Goal: Find specific page/section: Find specific page/section

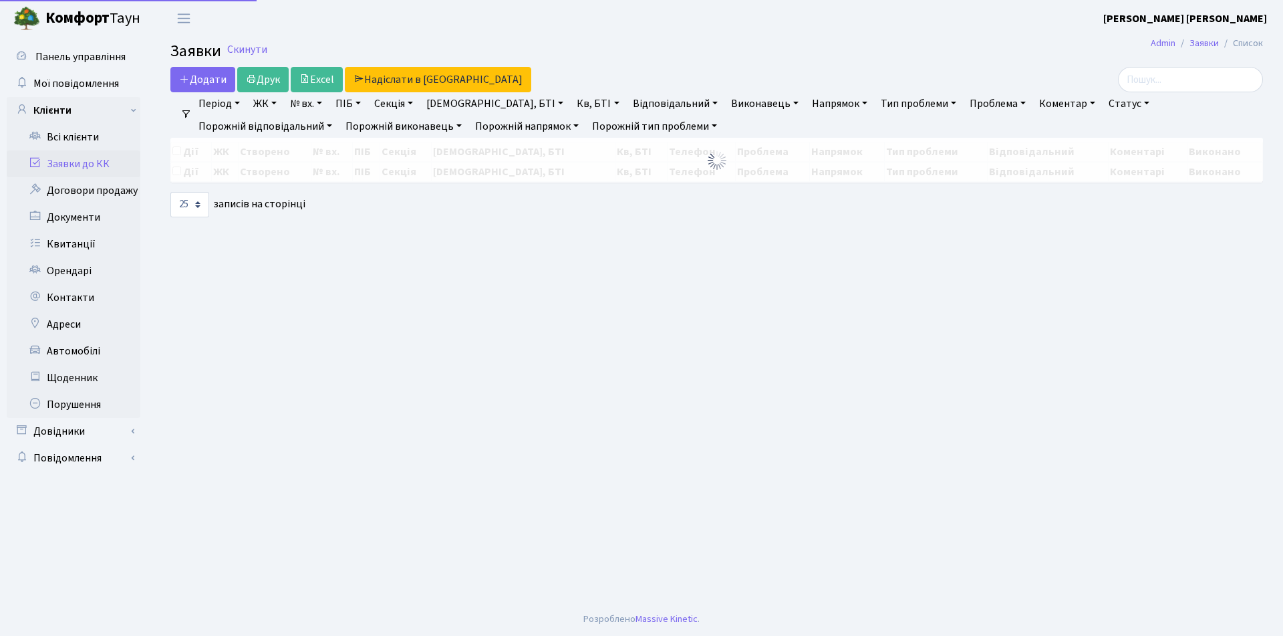
select select "25"
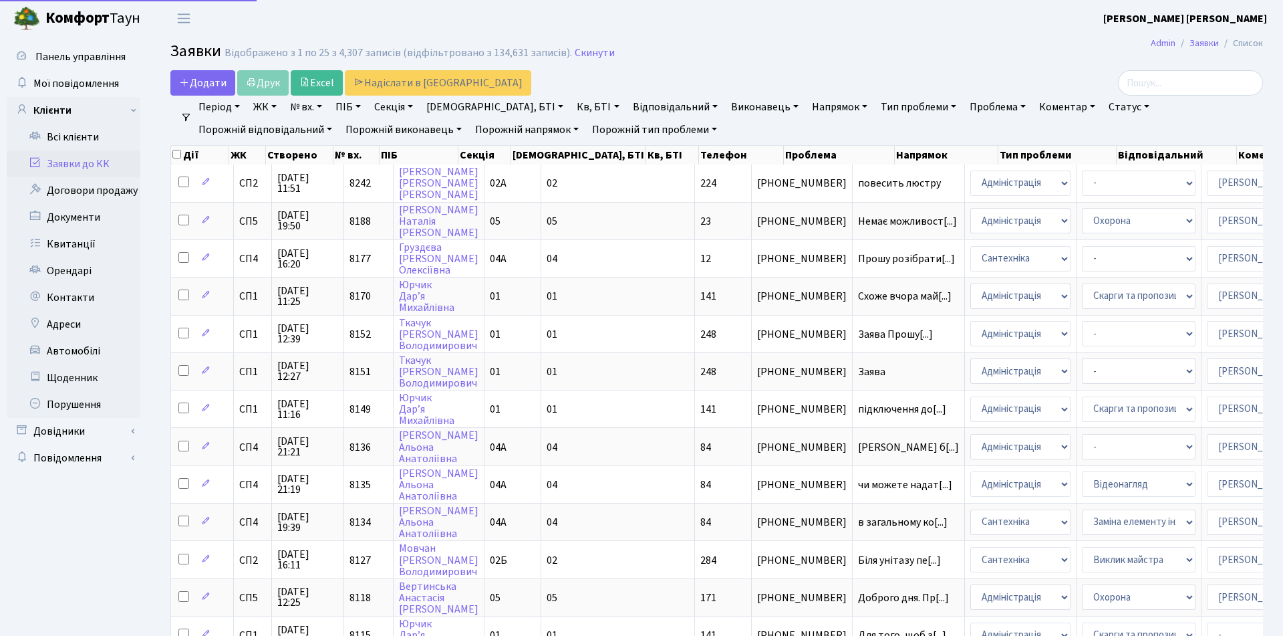
select select "25"
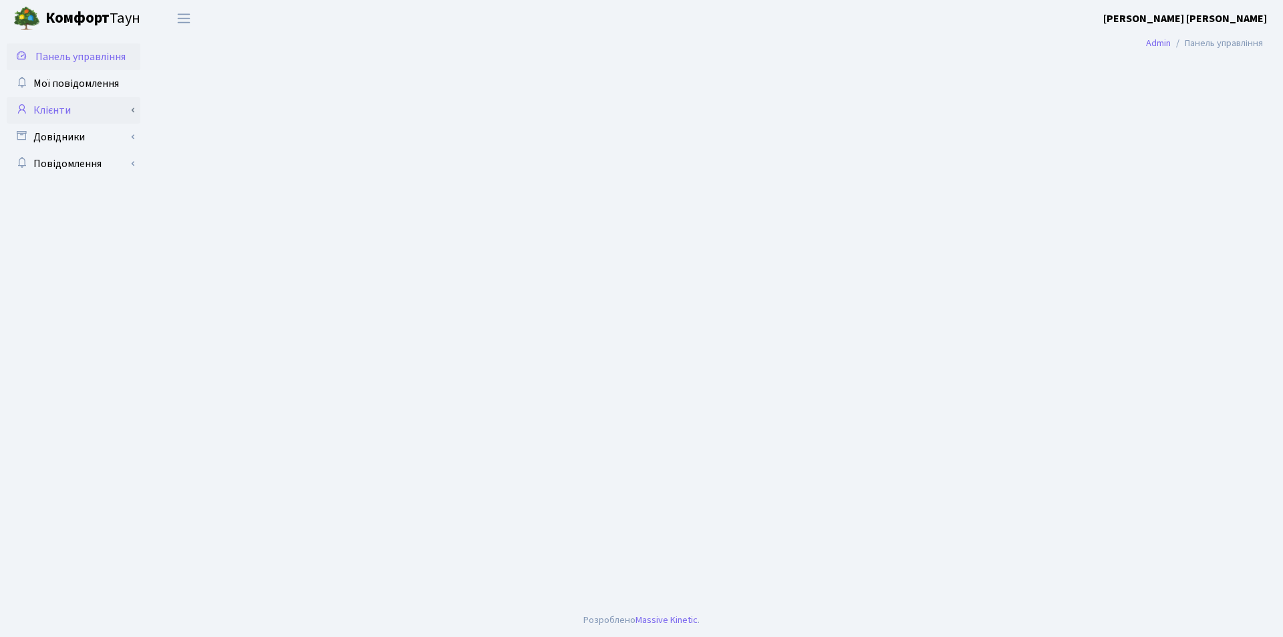
click at [69, 116] on link "Клієнти" at bounding box center [74, 110] width 134 height 27
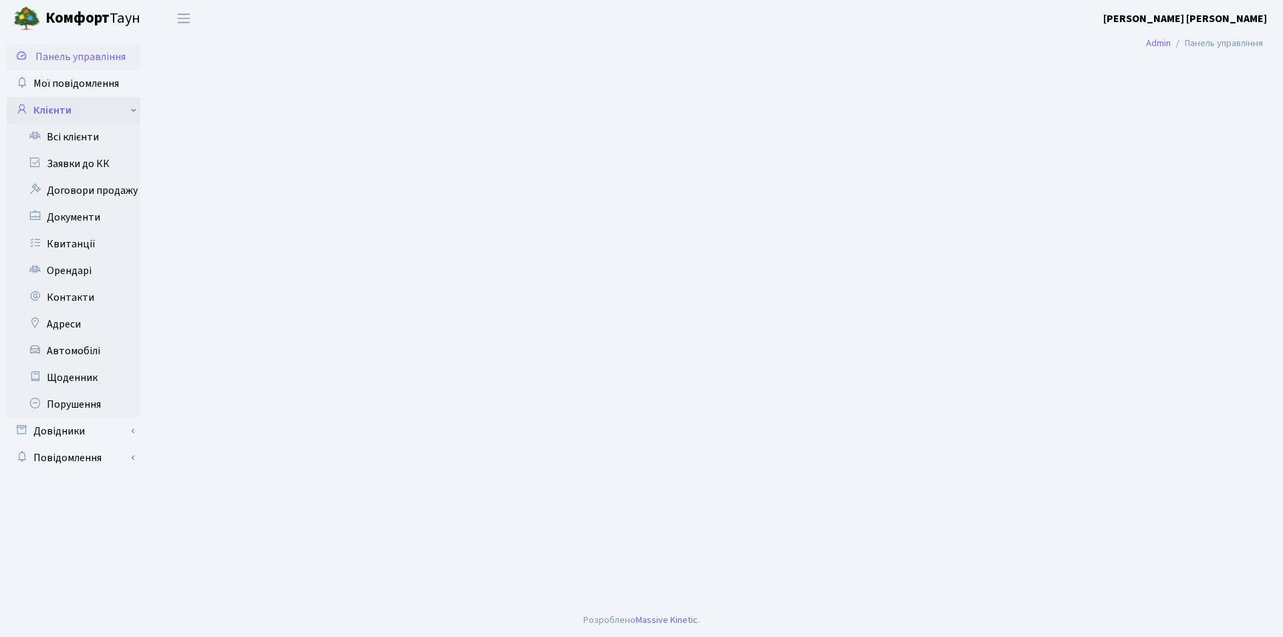
click at [68, 111] on link "Клієнти" at bounding box center [74, 110] width 134 height 27
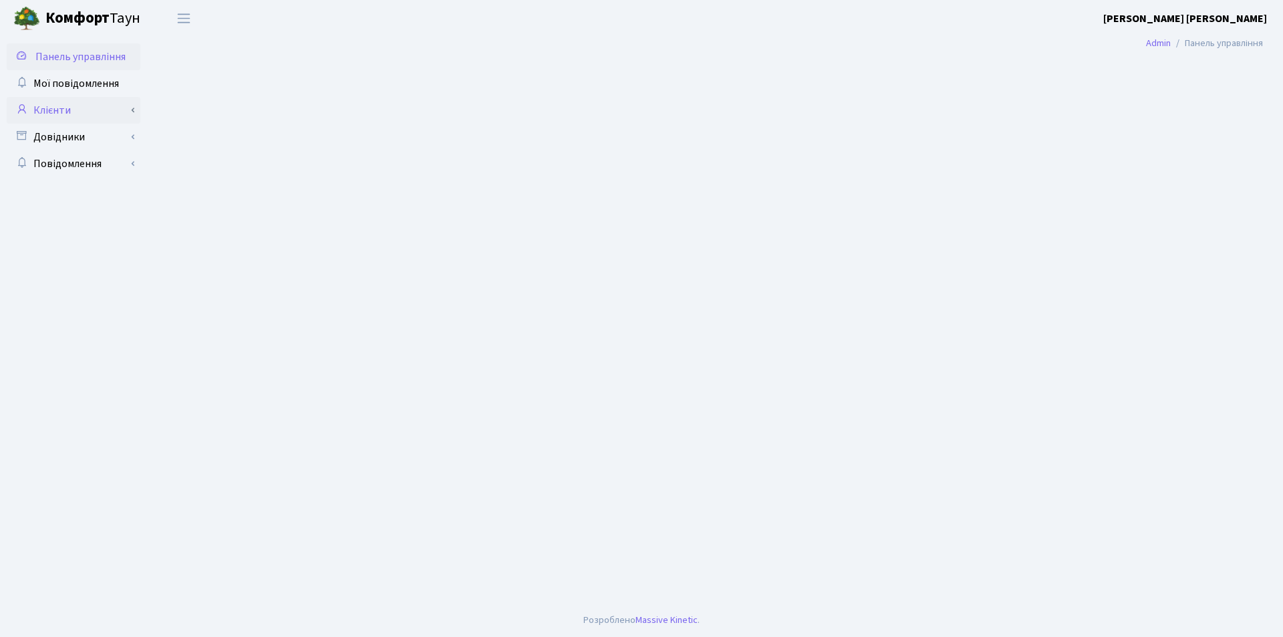
click at [26, 105] on icon at bounding box center [21, 108] width 13 height 13
click at [90, 106] on link "Клієнти" at bounding box center [74, 110] width 134 height 27
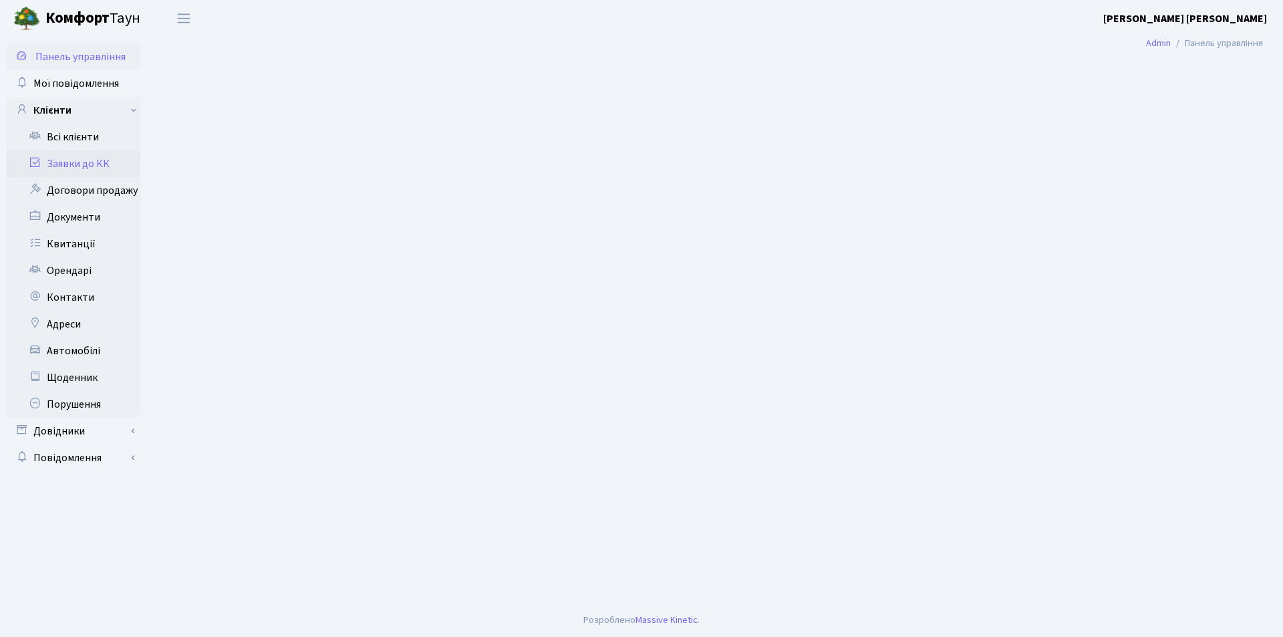
click at [84, 166] on link "Заявки до КК" at bounding box center [74, 163] width 134 height 27
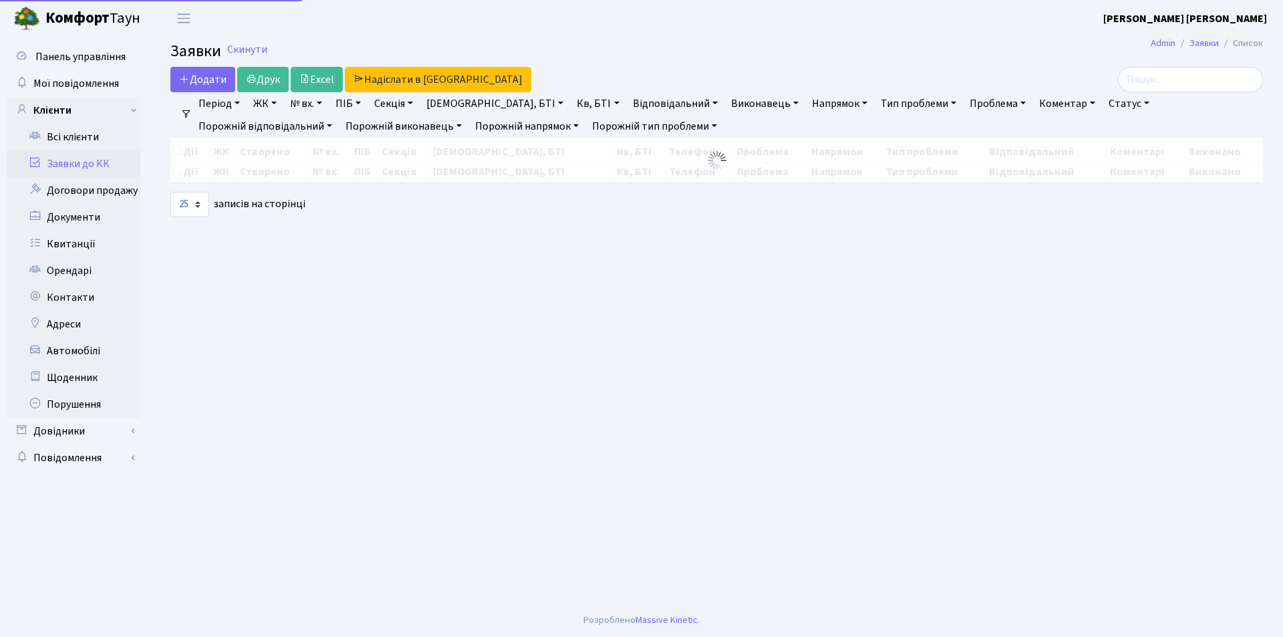
select select "25"
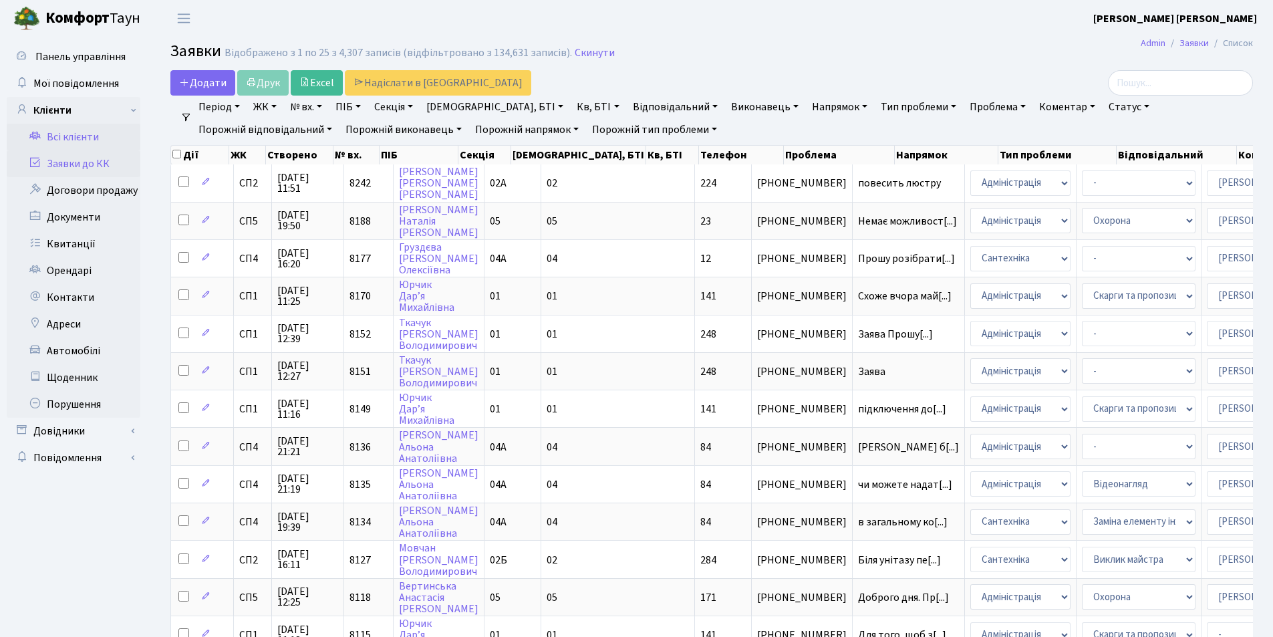
click at [57, 136] on link "Всі клієнти" at bounding box center [74, 137] width 134 height 27
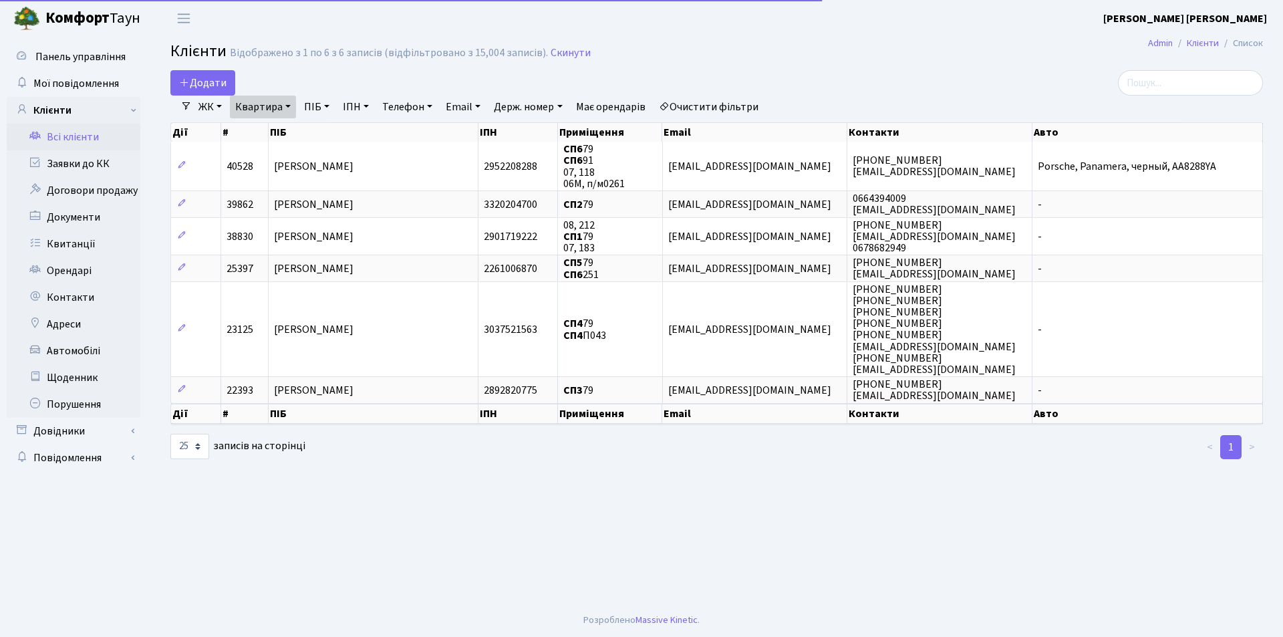
select select "25"
click at [292, 104] on link "Квартира" at bounding box center [263, 107] width 66 height 23
click at [268, 139] on input "79" at bounding box center [270, 132] width 78 height 25
type input "7"
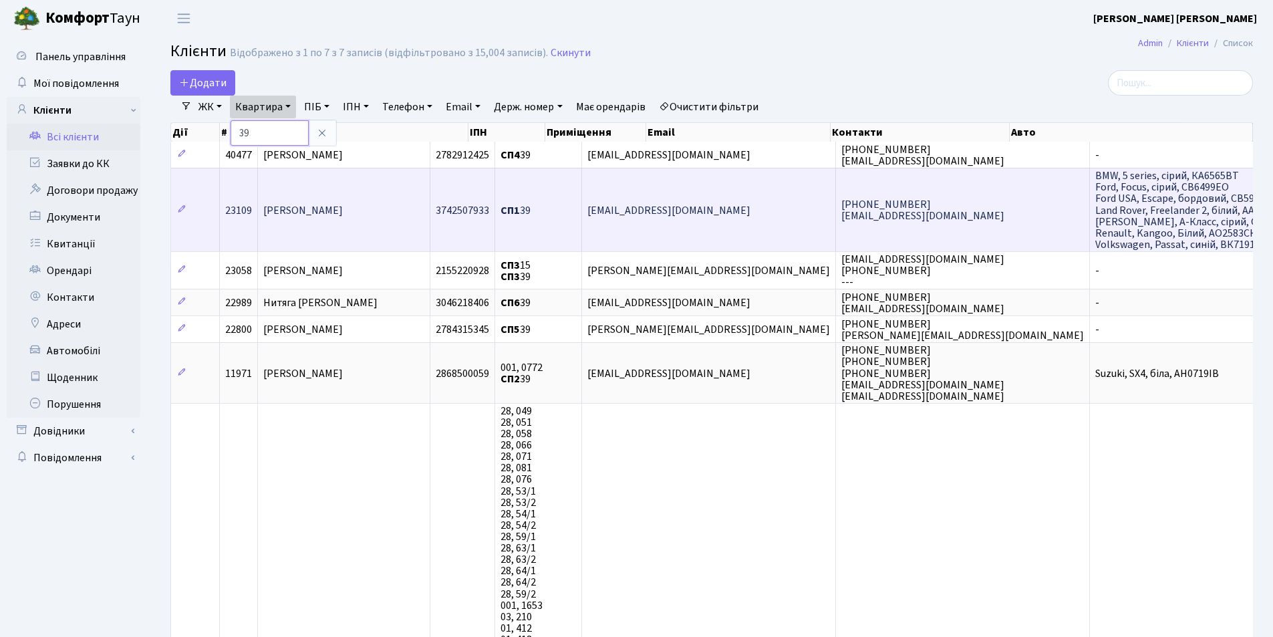
type input "3"
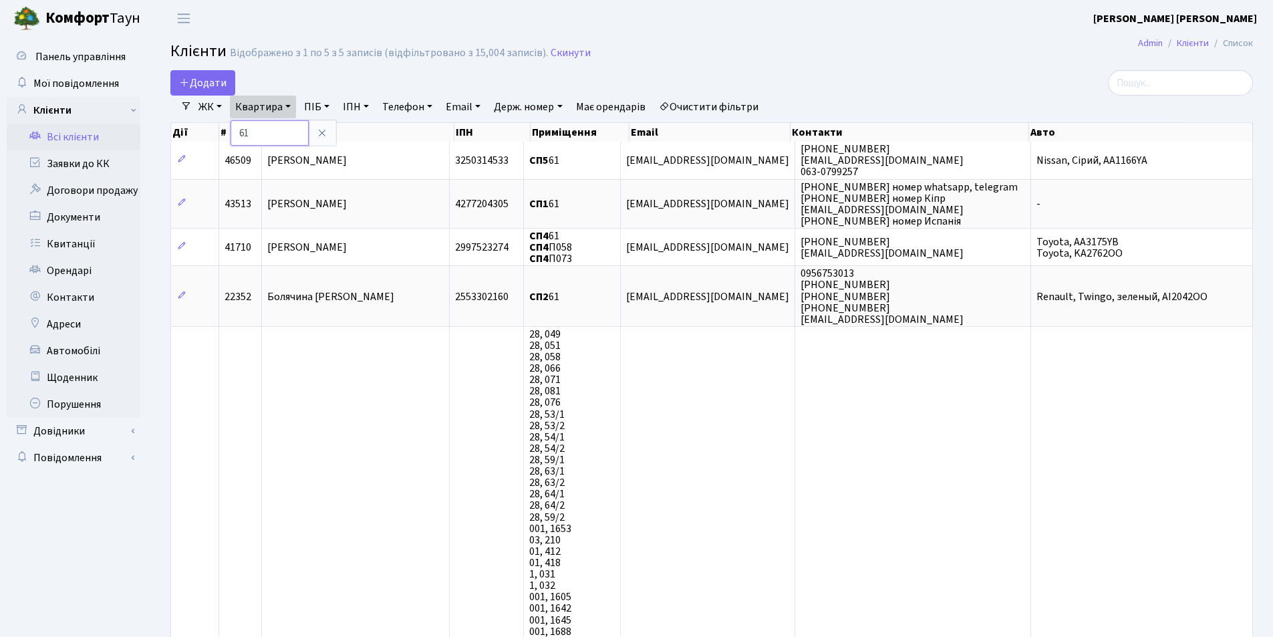
click at [257, 132] on input "61" at bounding box center [270, 132] width 78 height 25
type input "6"
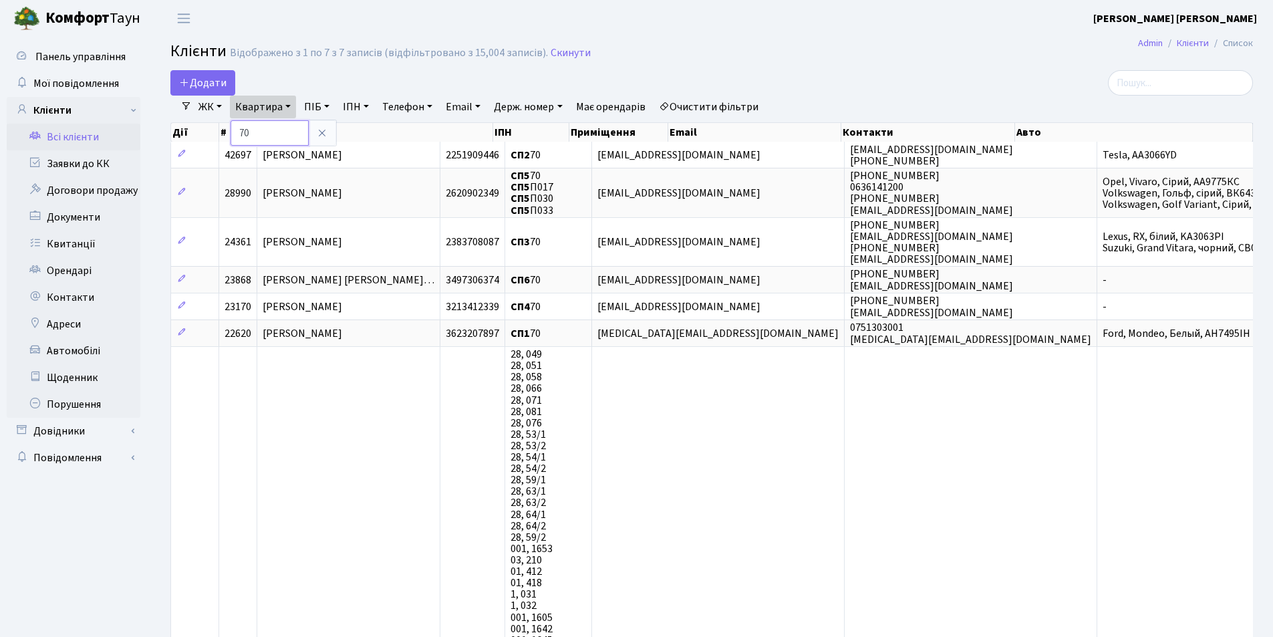
type input "7"
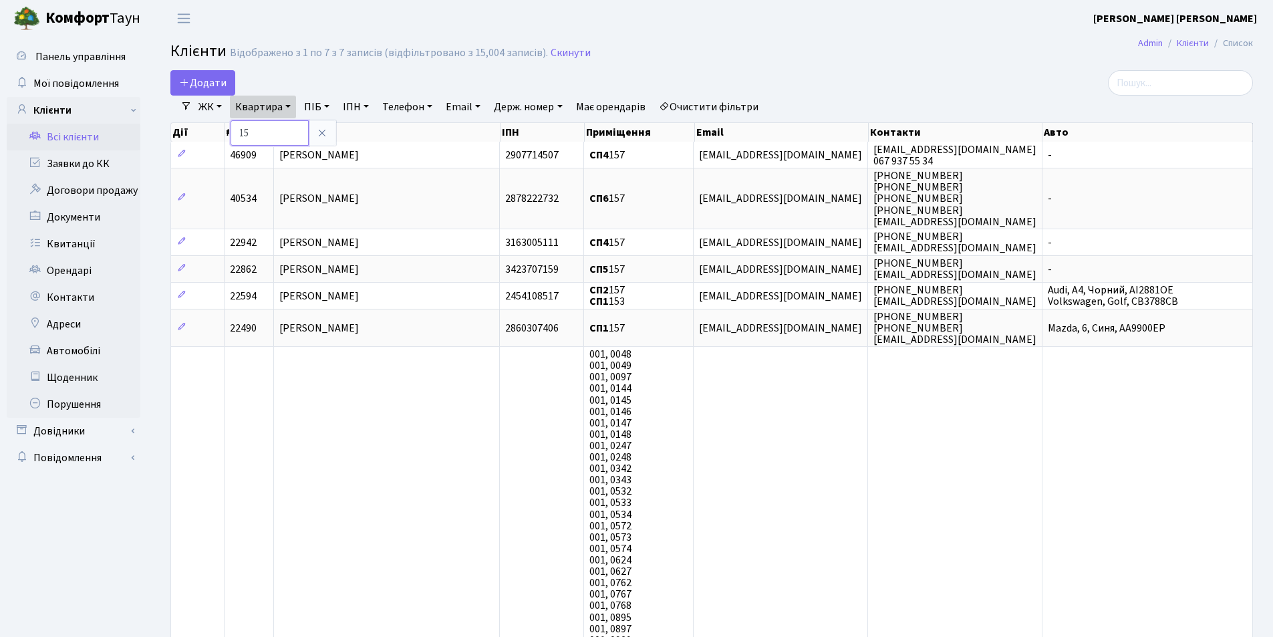
type input "1"
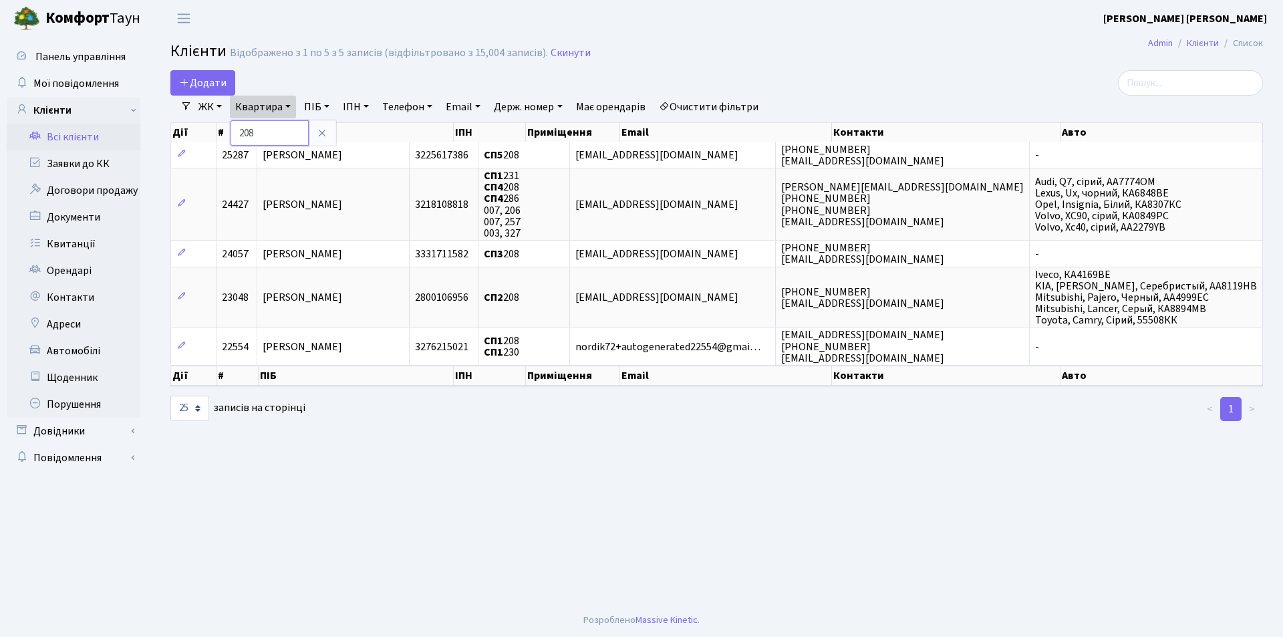
click at [257, 129] on input "208" at bounding box center [270, 132] width 78 height 25
type input "2"
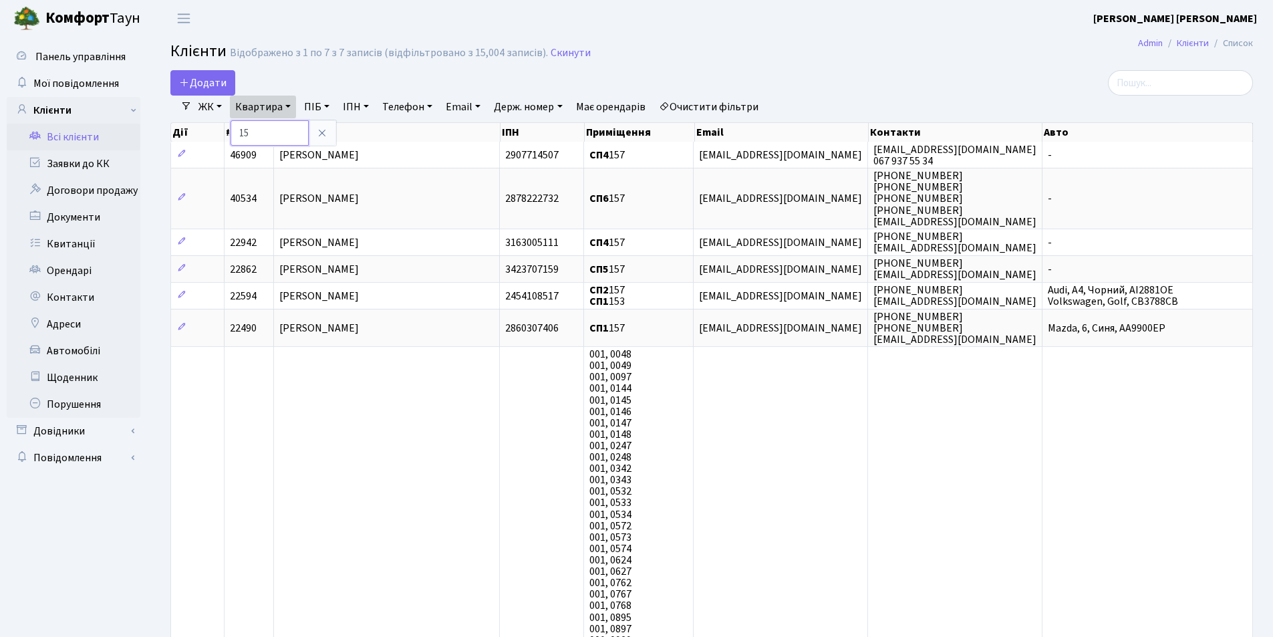
type input "1"
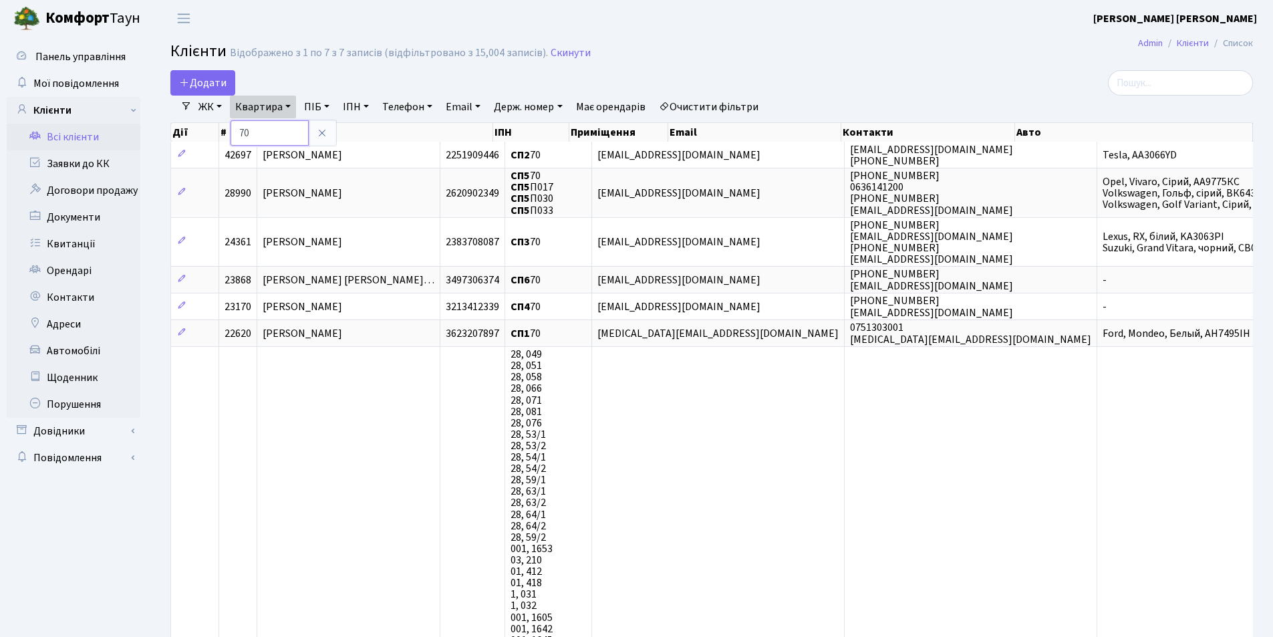
type input "7"
type input "39"
